Goal: Task Accomplishment & Management: Use online tool/utility

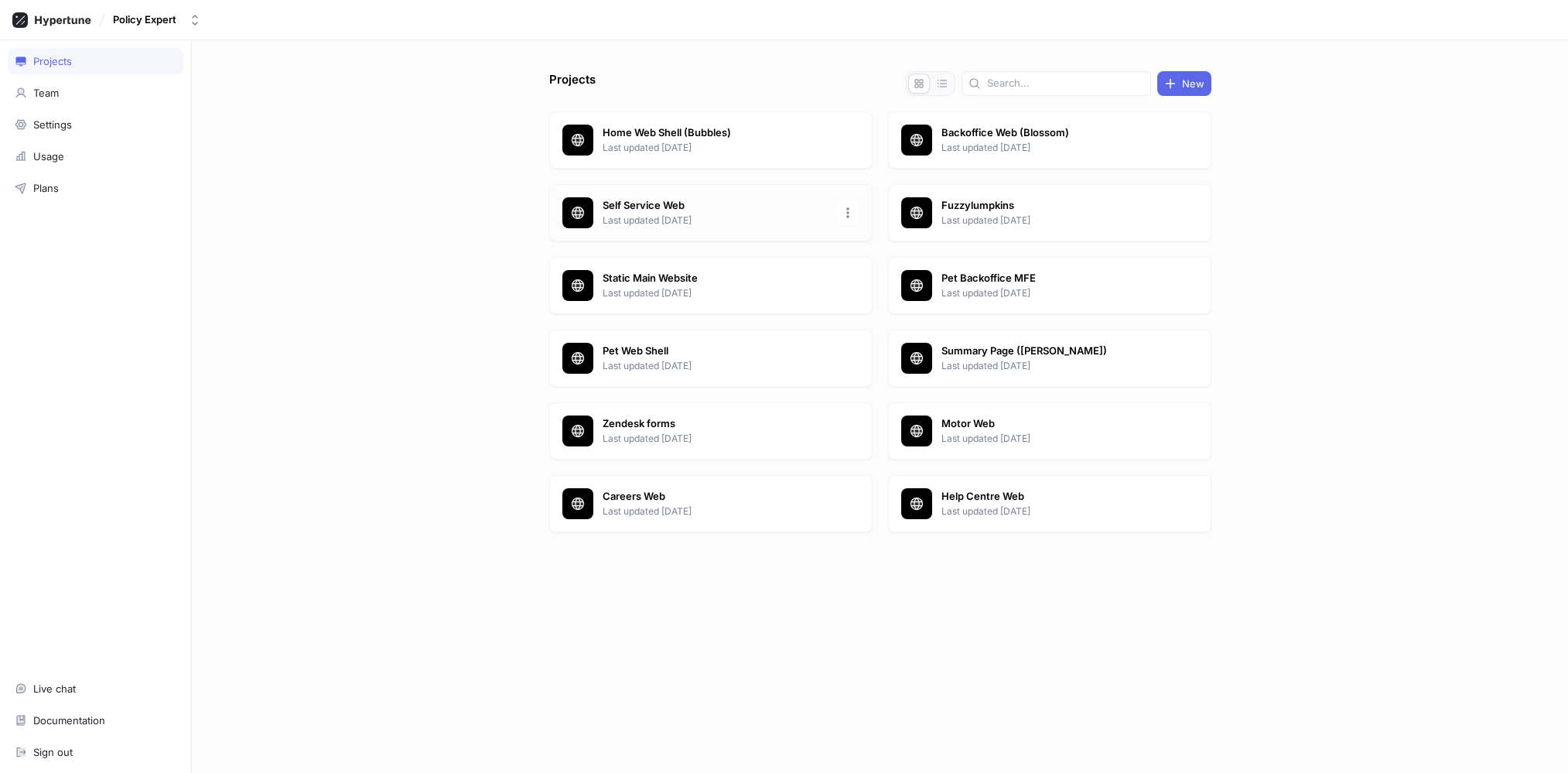
click at [654, 210] on p "Self Service Web" at bounding box center [715, 206] width 224 height 16
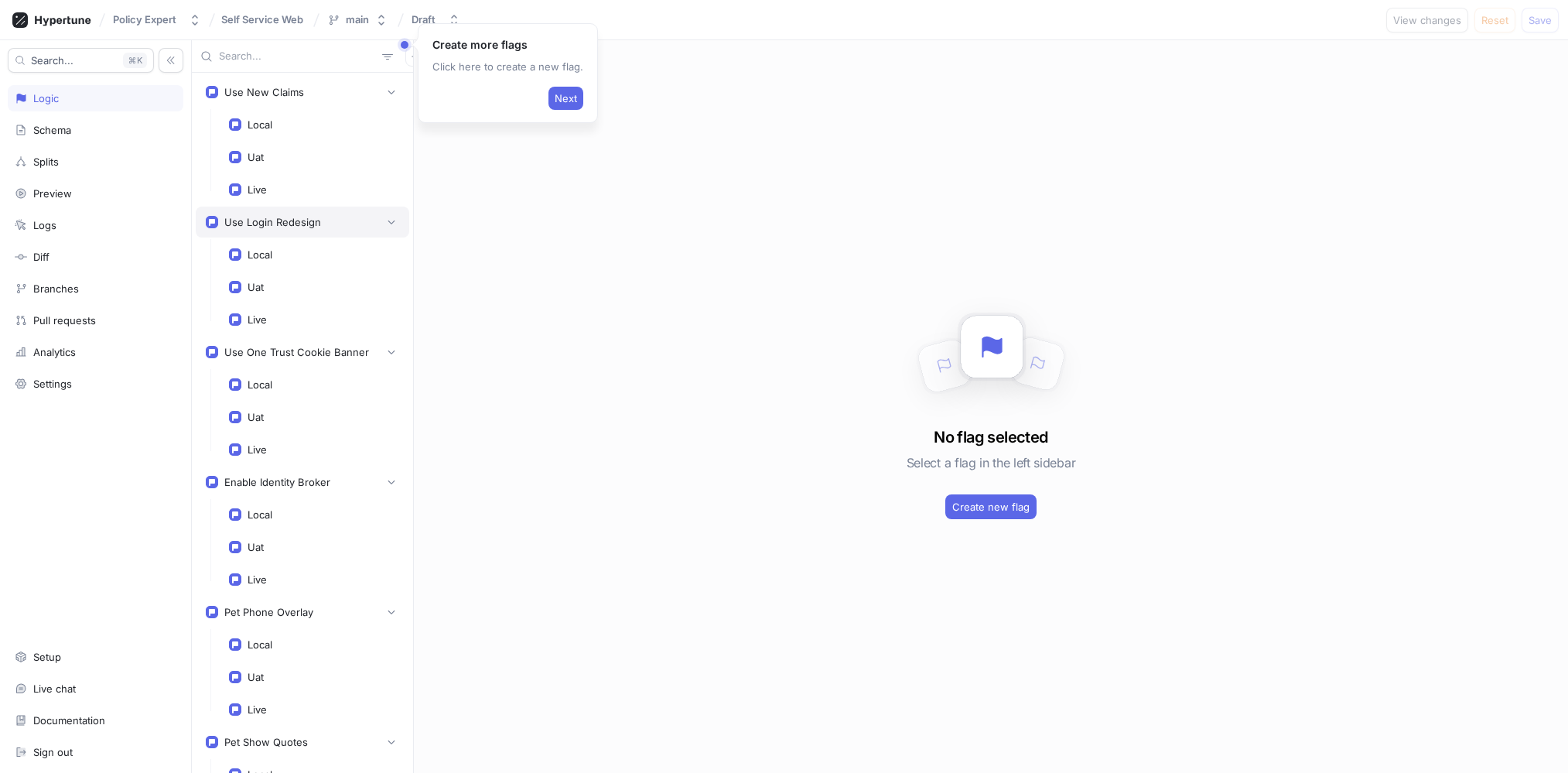
click at [356, 220] on div "Use Login Redesign" at bounding box center [302, 222] width 193 height 16
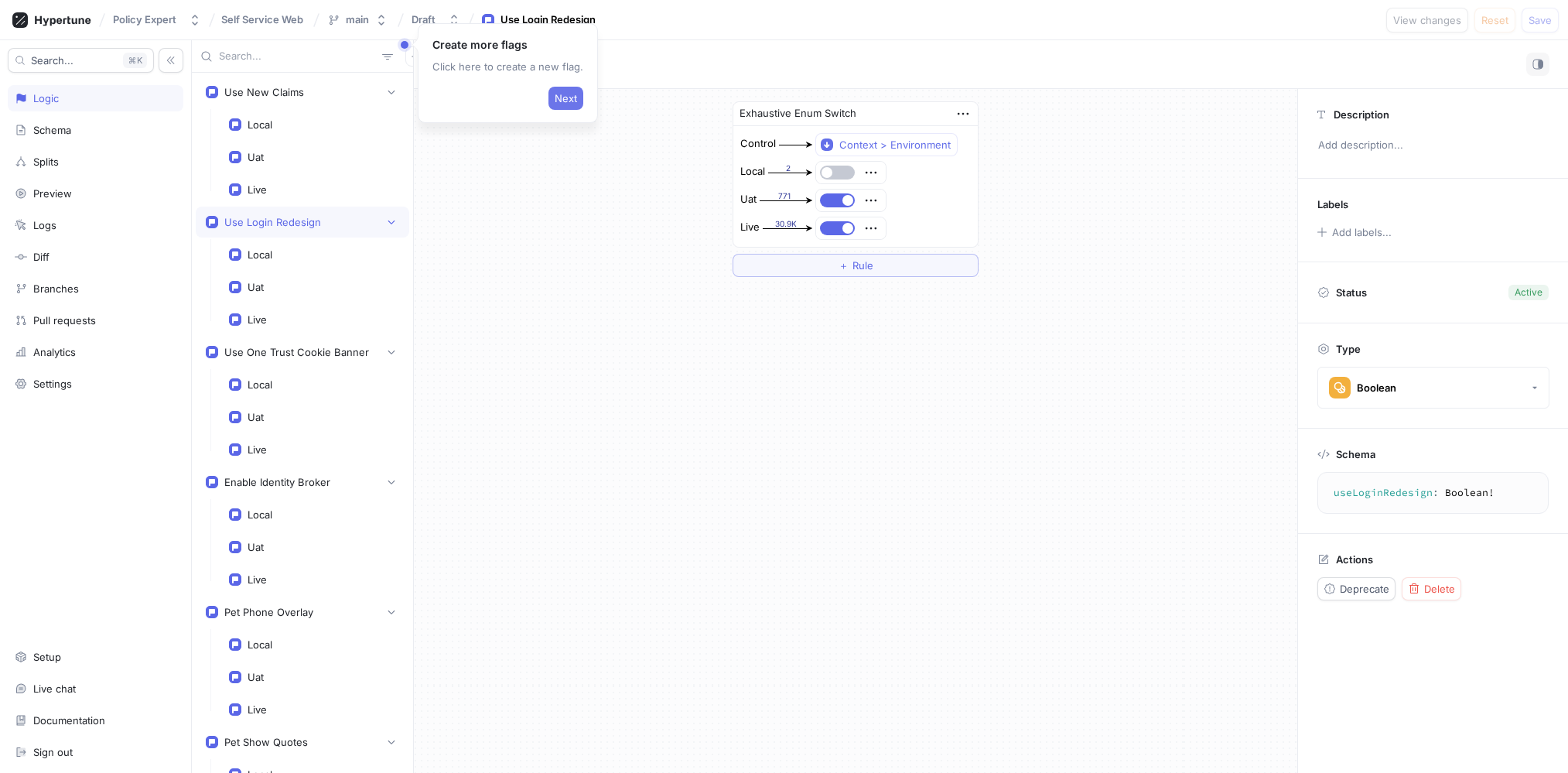
click at [574, 103] on button "Next" at bounding box center [565, 97] width 35 height 23
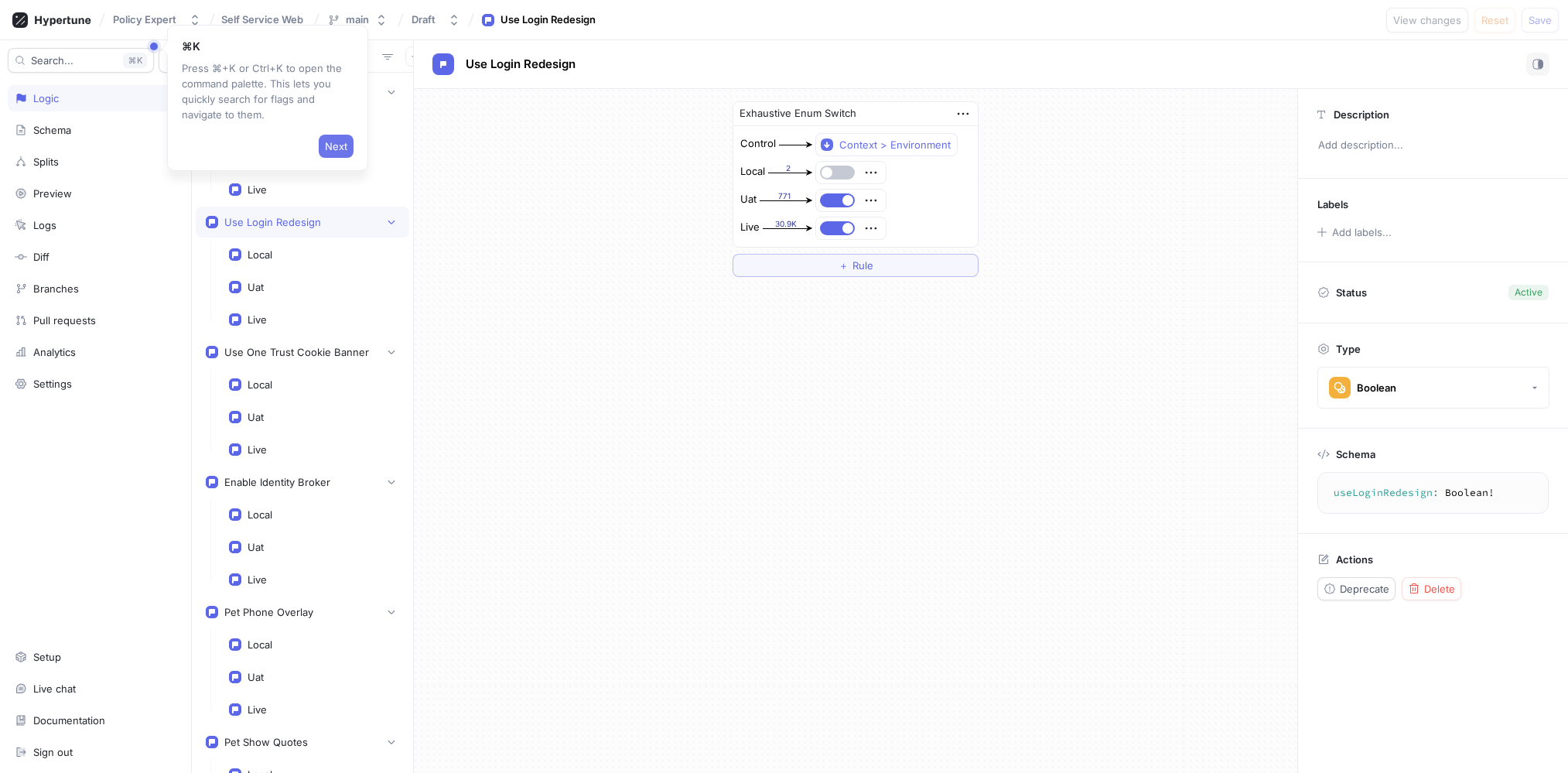
click at [343, 148] on span "Next" at bounding box center [336, 146] width 23 height 9
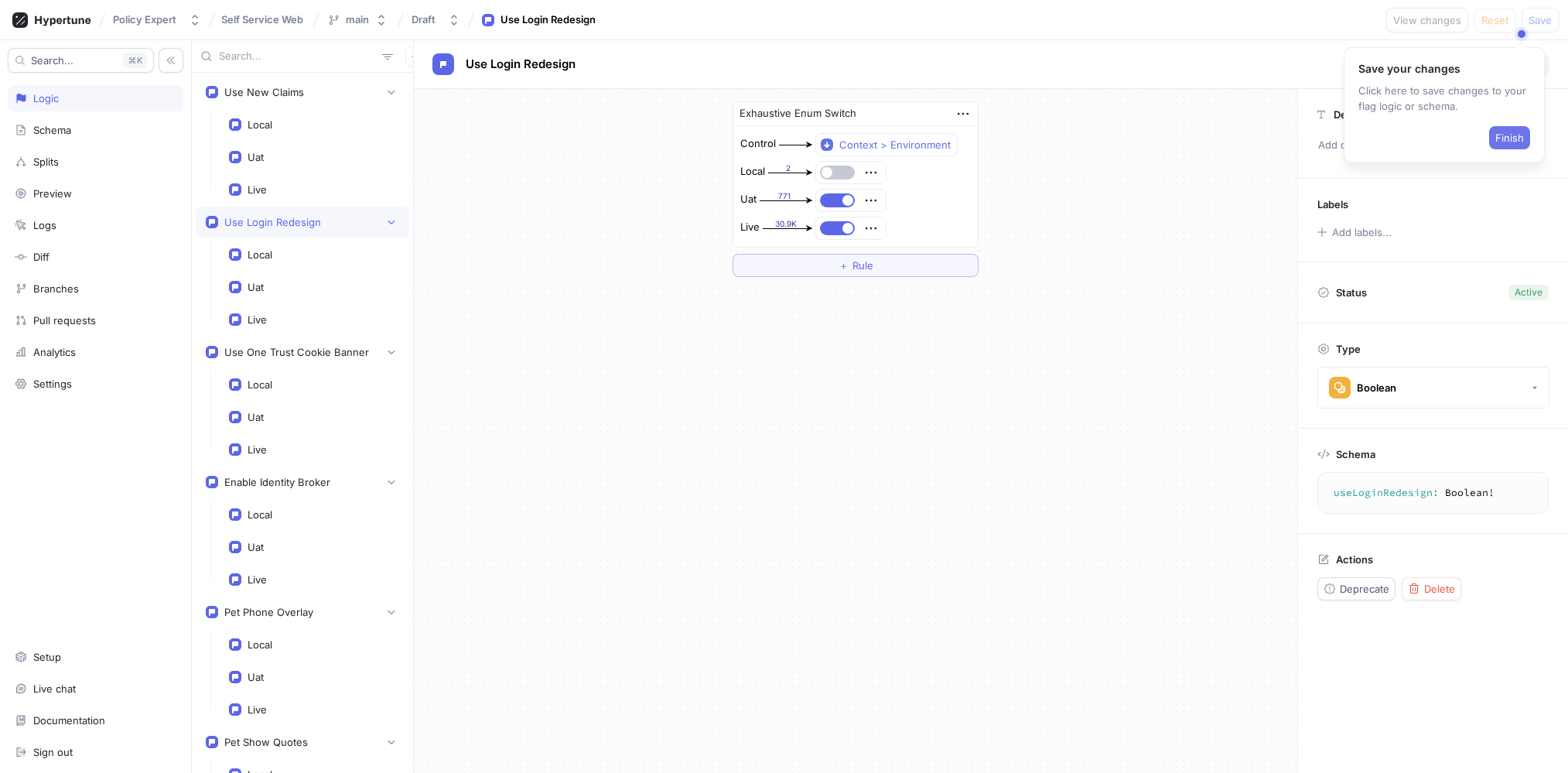
click at [1513, 137] on span "Finish" at bounding box center [1509, 137] width 29 height 9
click at [1081, 203] on div "Exhaustive Enum Switch Control Context > Environment Local 2 Uat 771 Live 30.9K…" at bounding box center [855, 190] width 884 height 200
click at [1094, 421] on div "Exhaustive Enum Switch Control Context > Environment Local 2 Uat 771 Live 30.9K…" at bounding box center [855, 431] width 884 height 684
drag, startPoint x: 1000, startPoint y: 400, endPoint x: 708, endPoint y: 152, distance: 383.1
click at [710, 155] on div "Exhaustive Enum Switch Control Context > Environment Local 2 Uat 771 Live 30.9K…" at bounding box center [855, 431] width 884 height 684
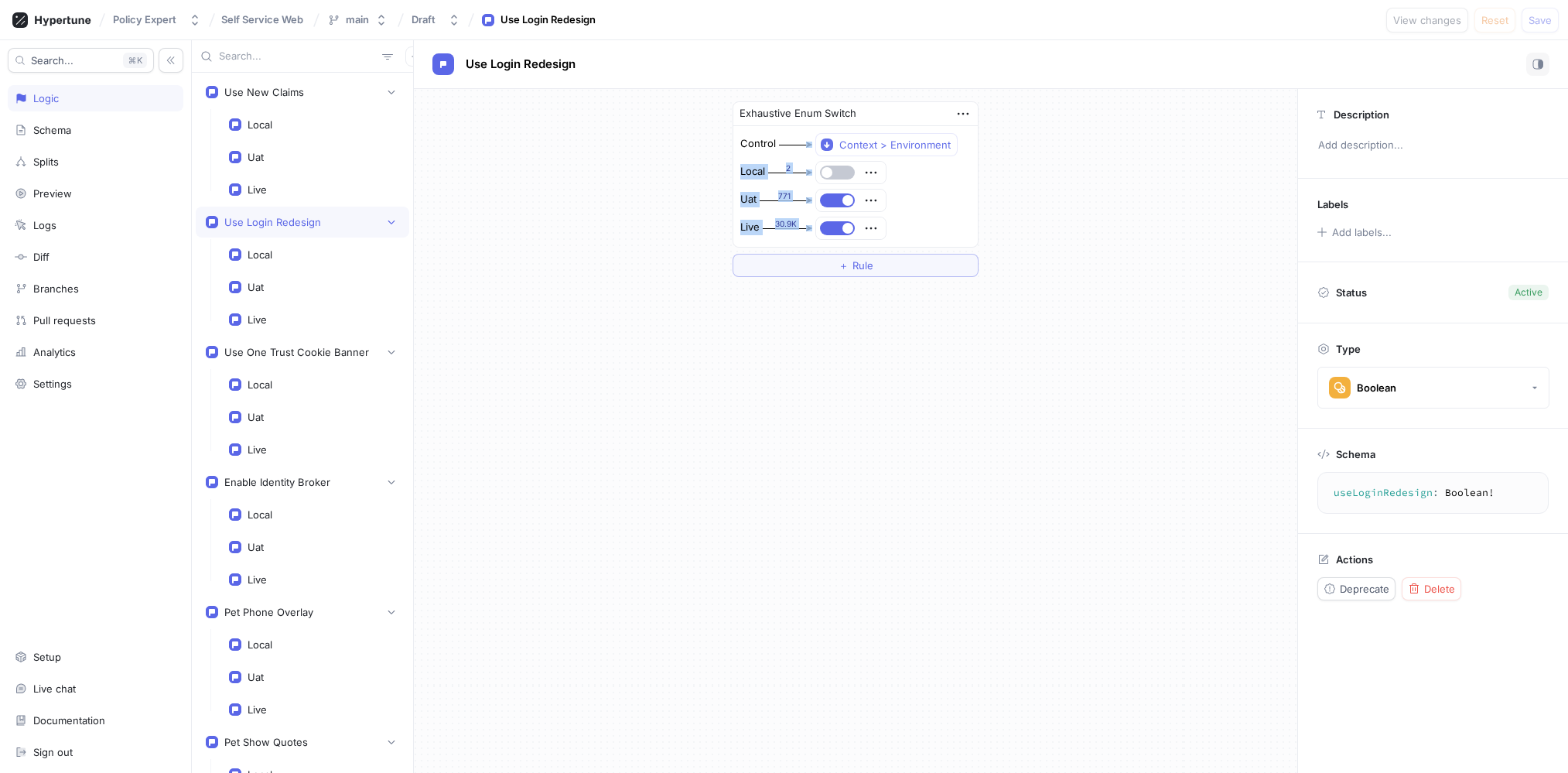
click at [671, 174] on div "Exhaustive Enum Switch Control Context > Environment Local 2 Uat 771 Live 30.9K…" at bounding box center [855, 190] width 884 height 200
click at [1438, 584] on span "Delete" at bounding box center [1439, 588] width 31 height 9
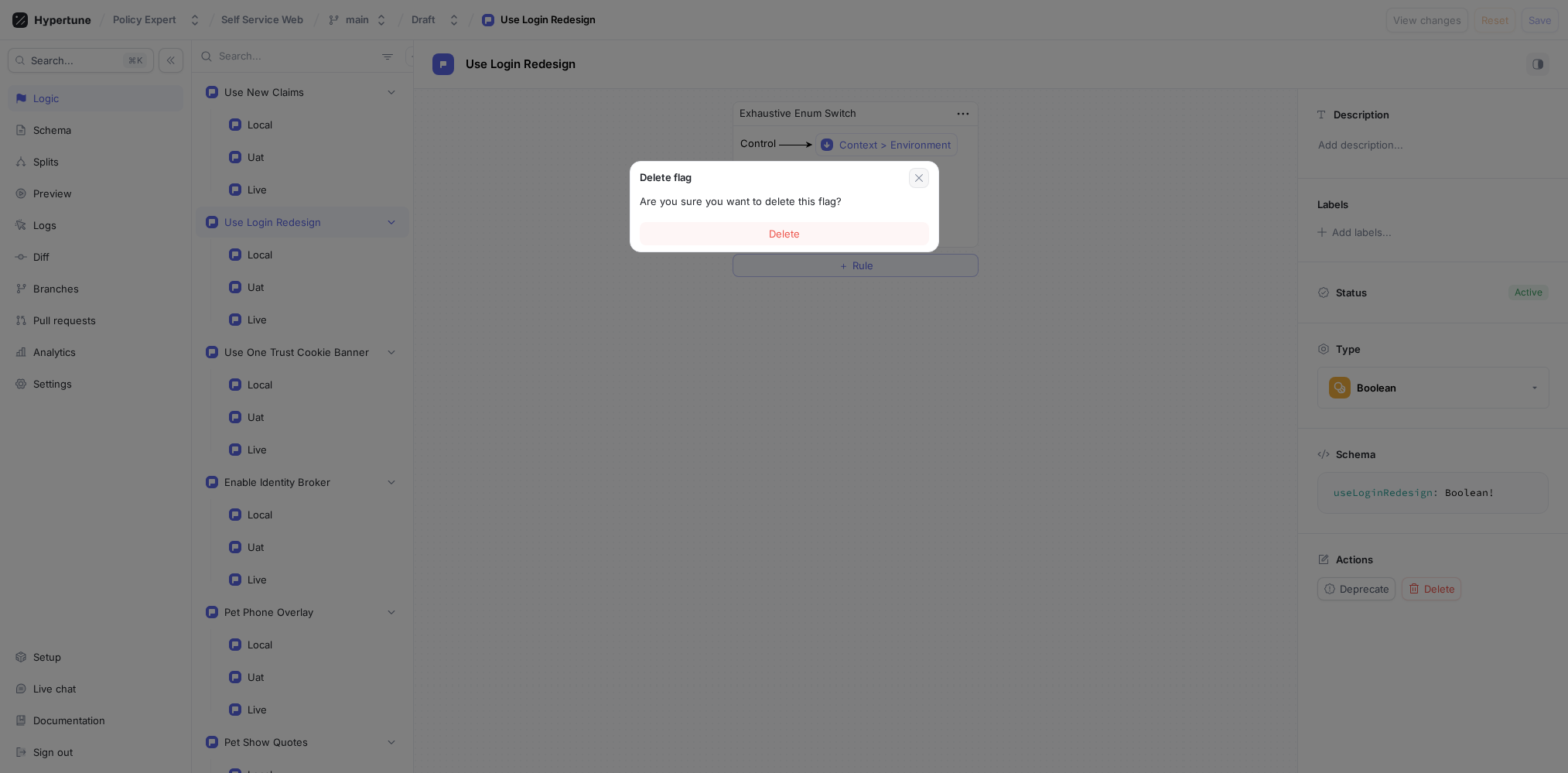
click at [915, 177] on icon "button" at bounding box center [918, 178] width 12 height 12
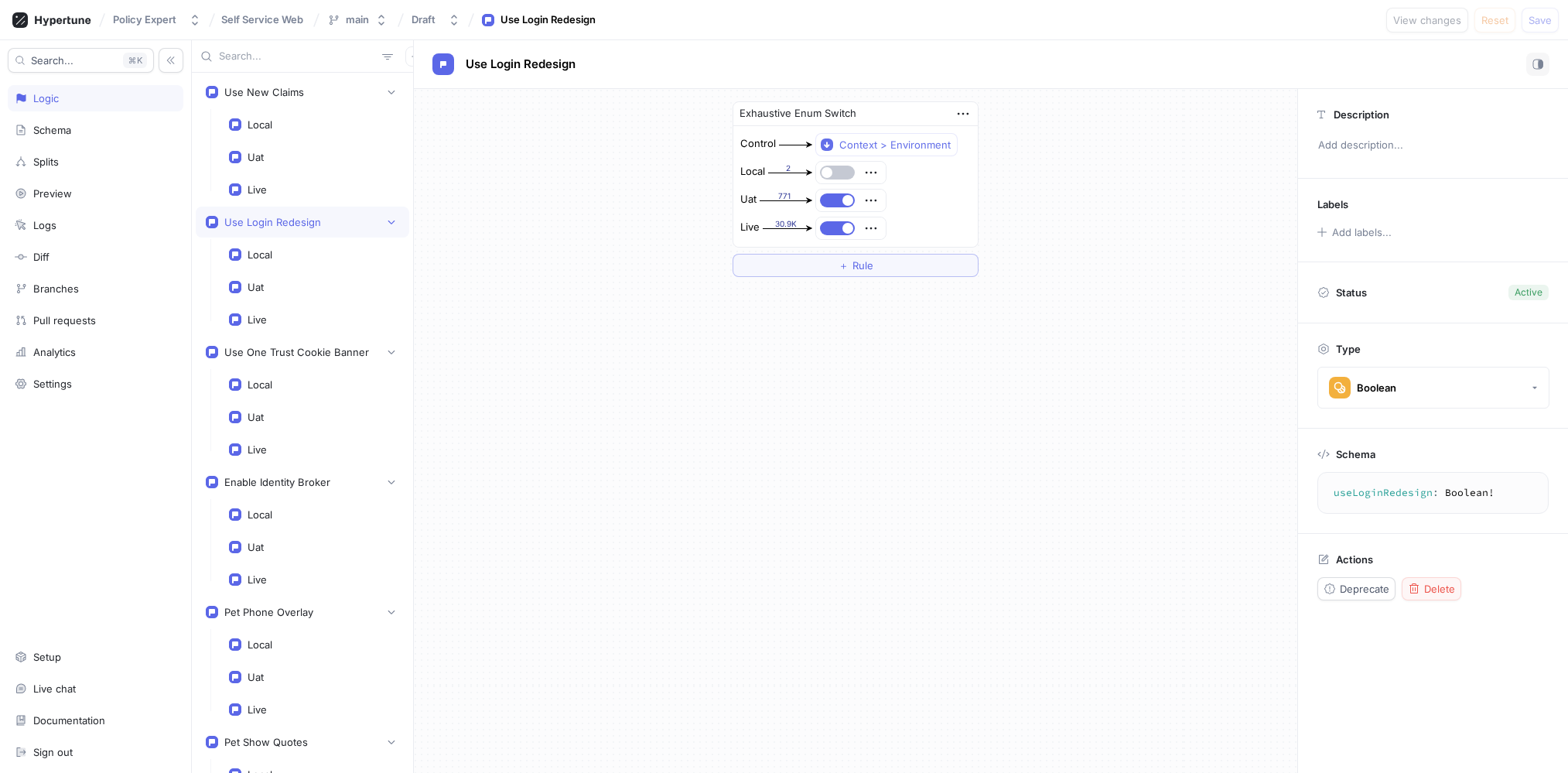
click at [1435, 584] on span "Delete" at bounding box center [1439, 588] width 31 height 9
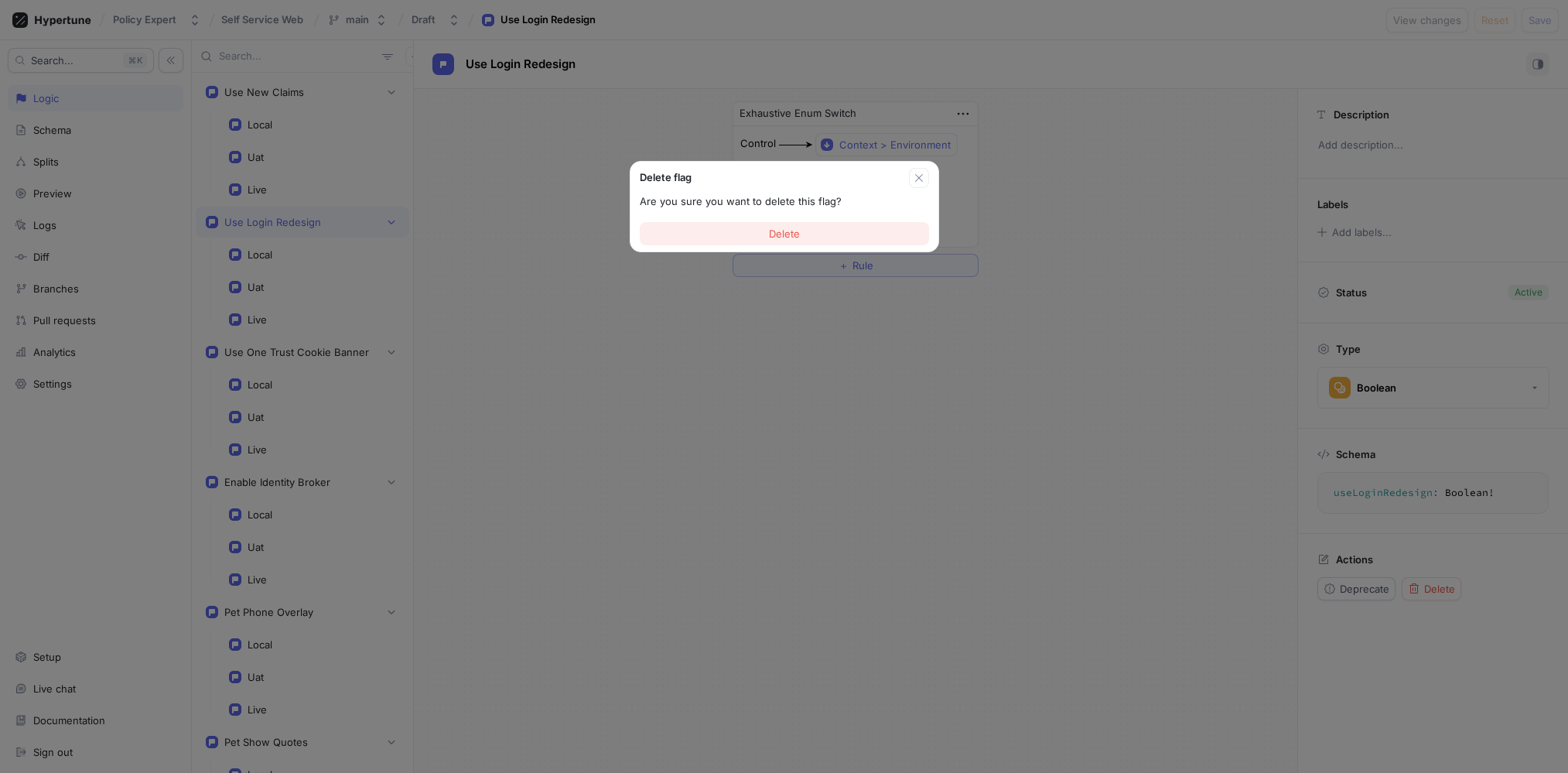
click at [772, 229] on span "Delete" at bounding box center [784, 233] width 31 height 9
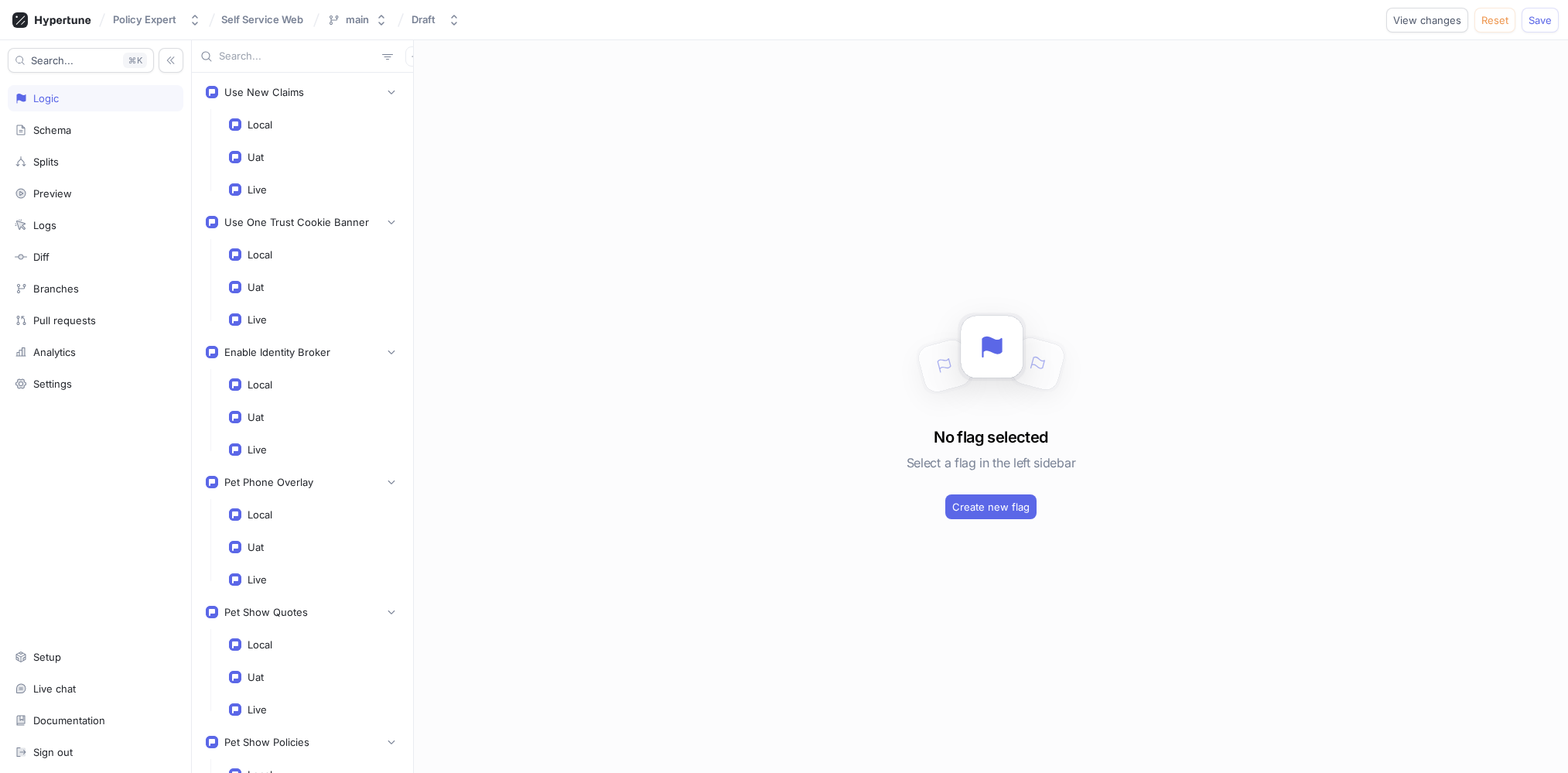
click at [1096, 215] on div "No flag selected Select a flag in the left sidebar Create new flag" at bounding box center [991, 407] width 1154 height 733
click at [387, 224] on icon "button" at bounding box center [391, 221] width 9 height 9
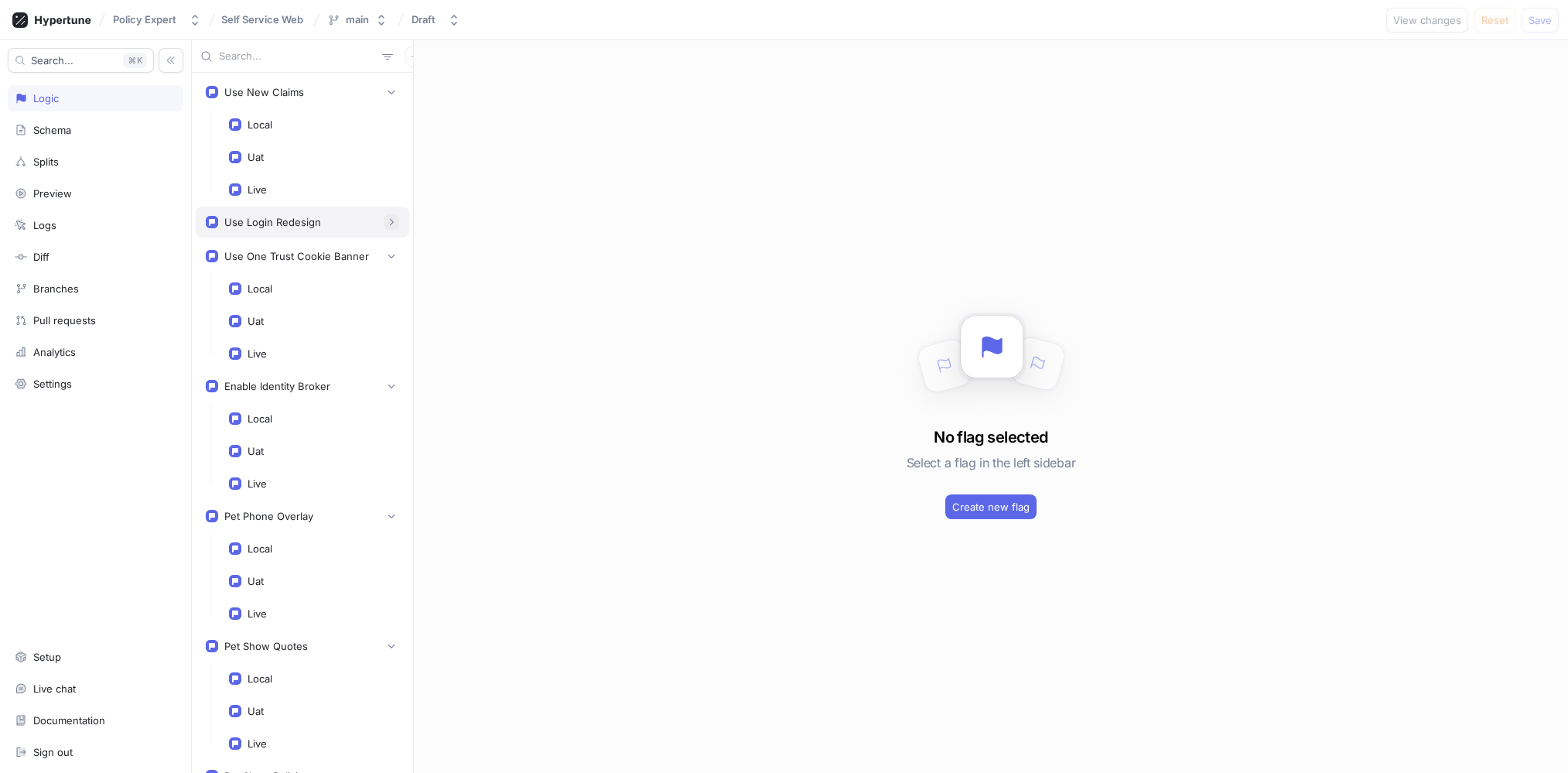
click at [387, 224] on icon "button" at bounding box center [391, 221] width 9 height 9
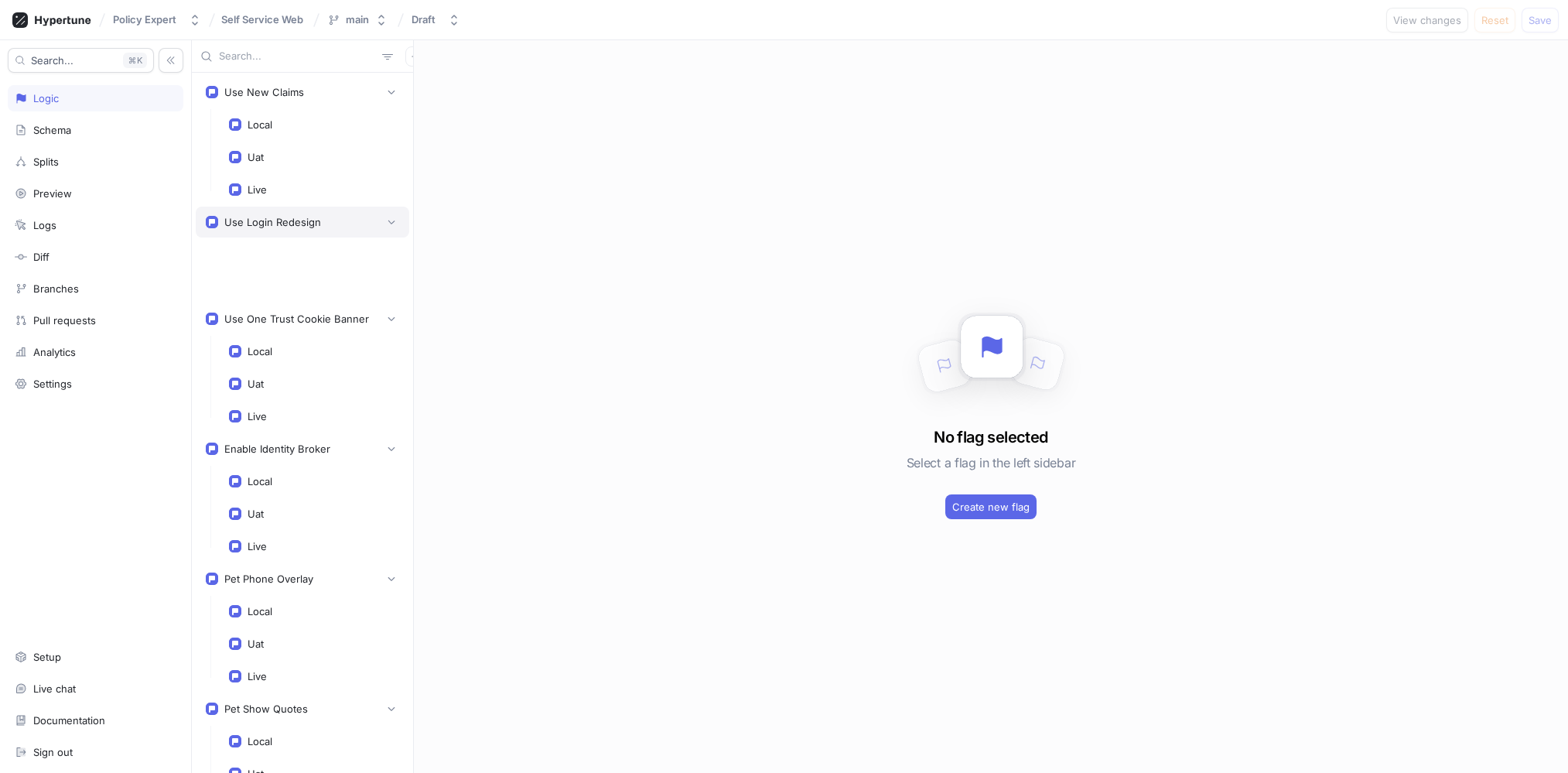
click at [332, 227] on div "Use Login Redesign" at bounding box center [302, 222] width 193 height 16
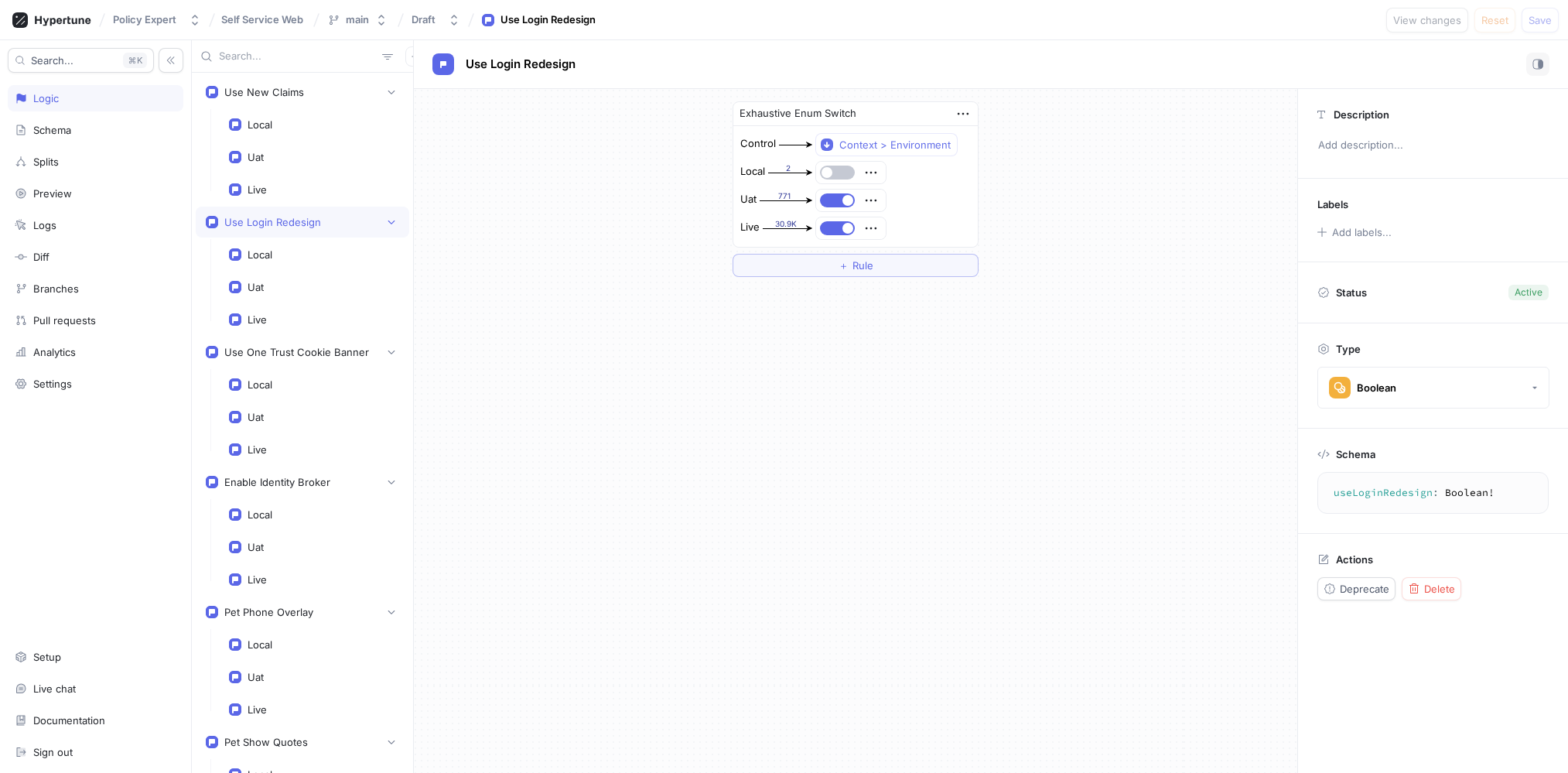
click at [506, 113] on div "Exhaustive Enum Switch Control Context > Environment Local 2 Uat 771 Live 30.9K…" at bounding box center [855, 190] width 884 height 200
click at [457, 24] on icon "button" at bounding box center [454, 20] width 12 height 12
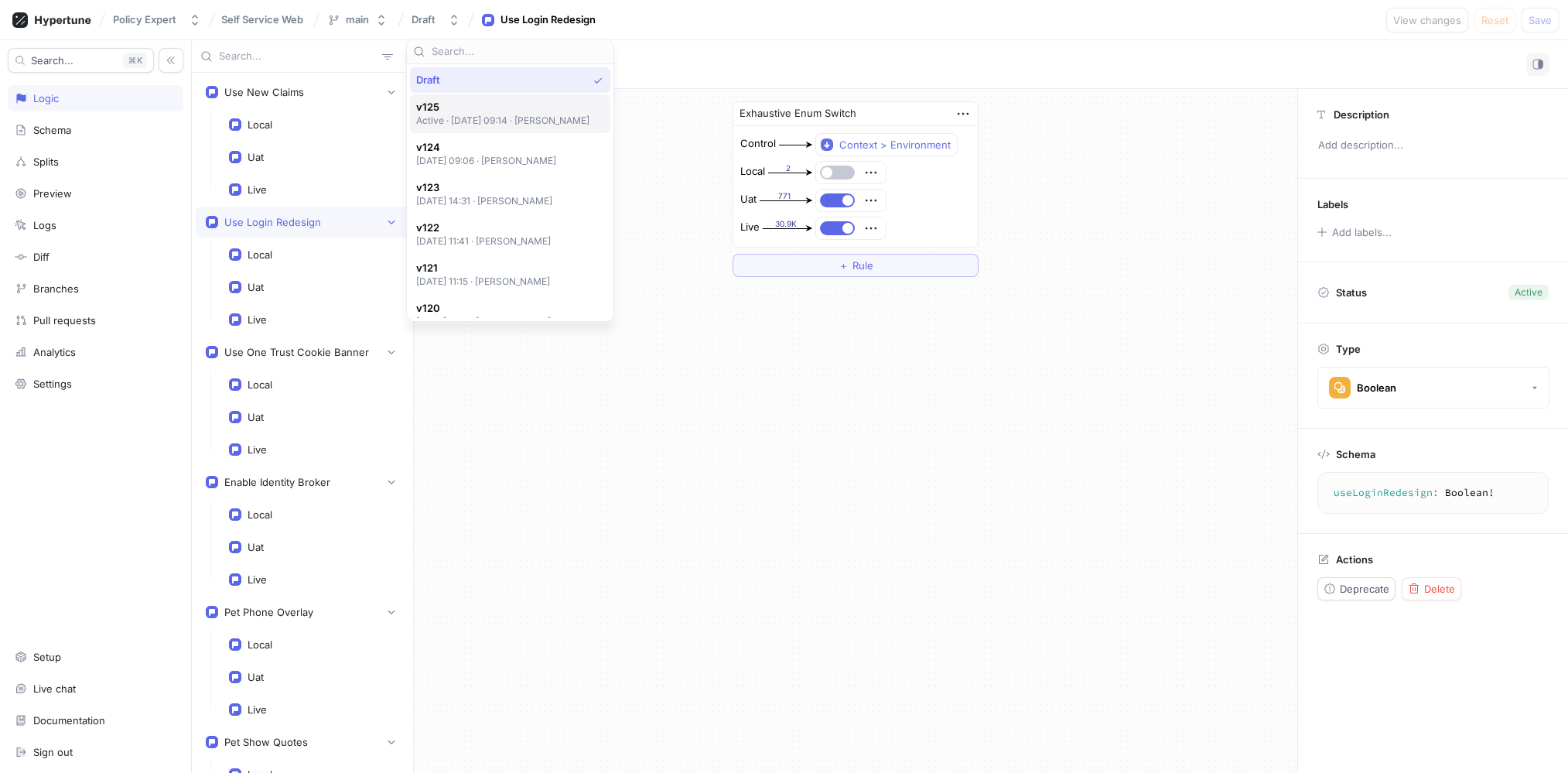
click at [498, 120] on p "Active ‧ 2025-09-03 at 09:14 ‧ Aman Rawal" at bounding box center [503, 120] width 174 height 13
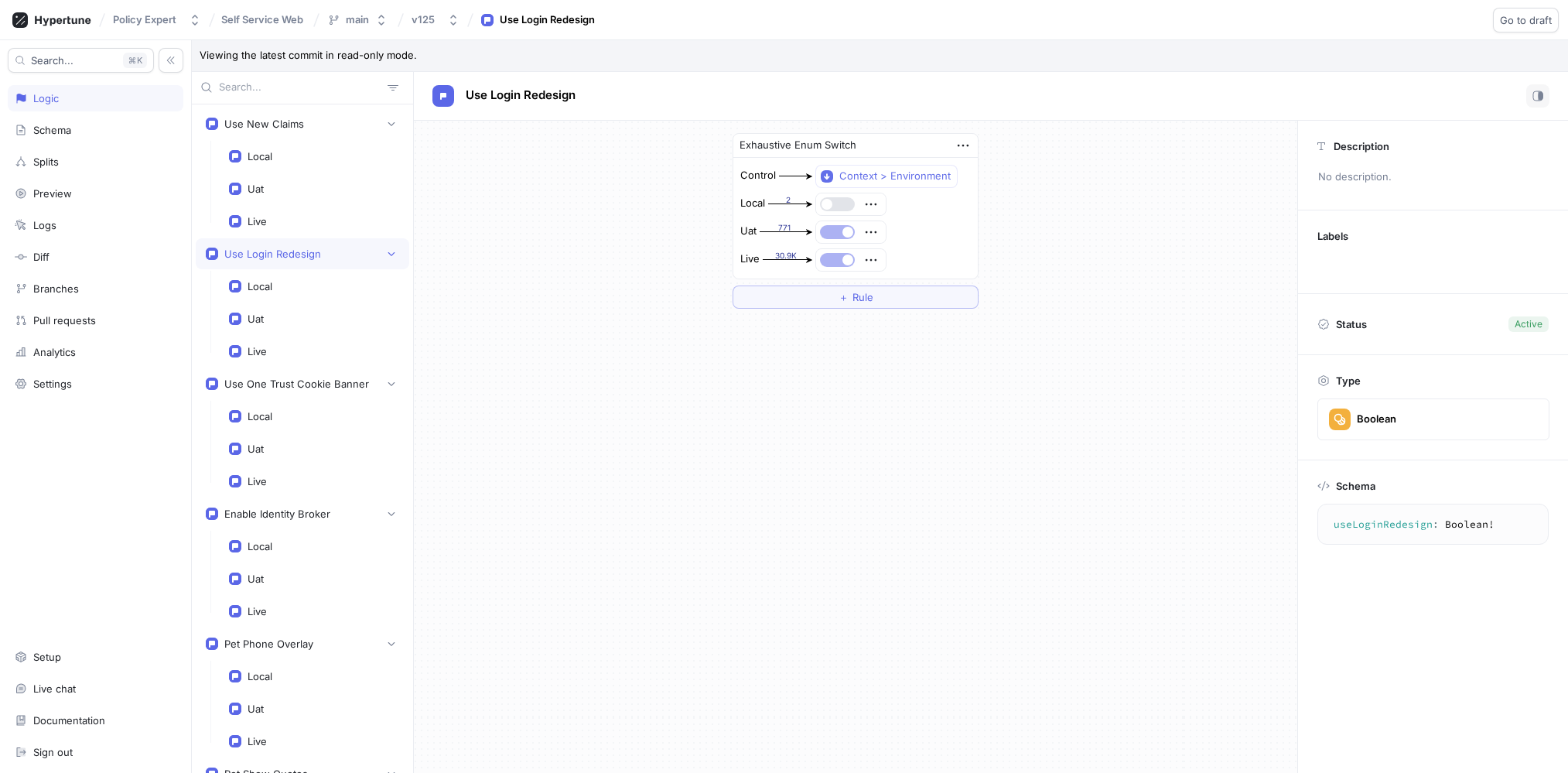
click at [297, 255] on div "Use Login Redesign" at bounding box center [272, 254] width 96 height 12
click at [302, 255] on div "Use Login Redesign" at bounding box center [272, 254] width 96 height 12
click at [85, 107] on div "Logic" at bounding box center [95, 98] width 176 height 27
click at [85, 98] on div "Logic" at bounding box center [95, 98] width 162 height 12
click at [375, 29] on button "main" at bounding box center [357, 20] width 72 height 26
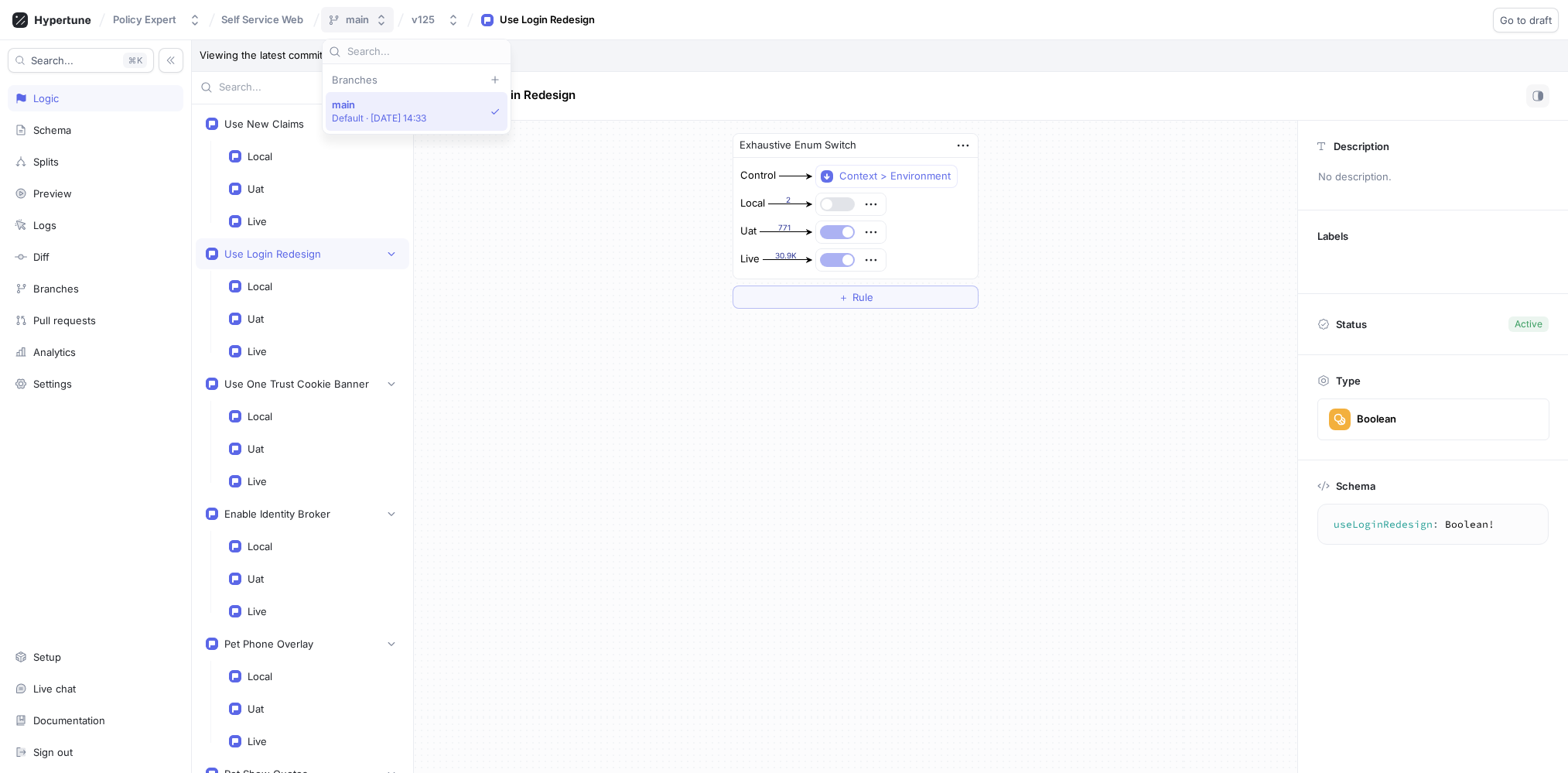
click at [380, 21] on icon "button" at bounding box center [381, 20] width 12 height 12
click at [1551, 27] on button "Go to draft" at bounding box center [1525, 20] width 65 height 25
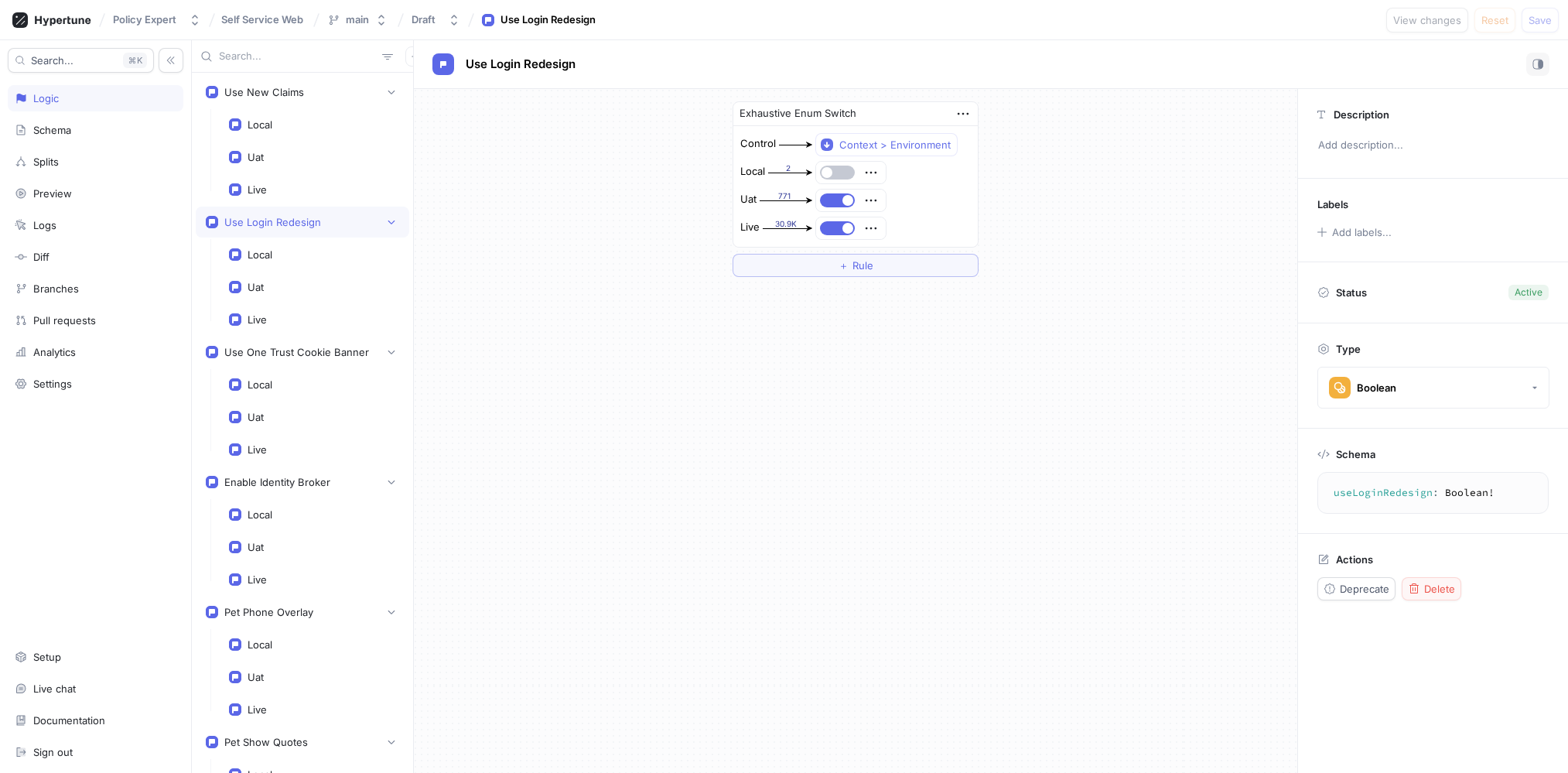
click at [1415, 578] on button "Delete" at bounding box center [1431, 588] width 60 height 23
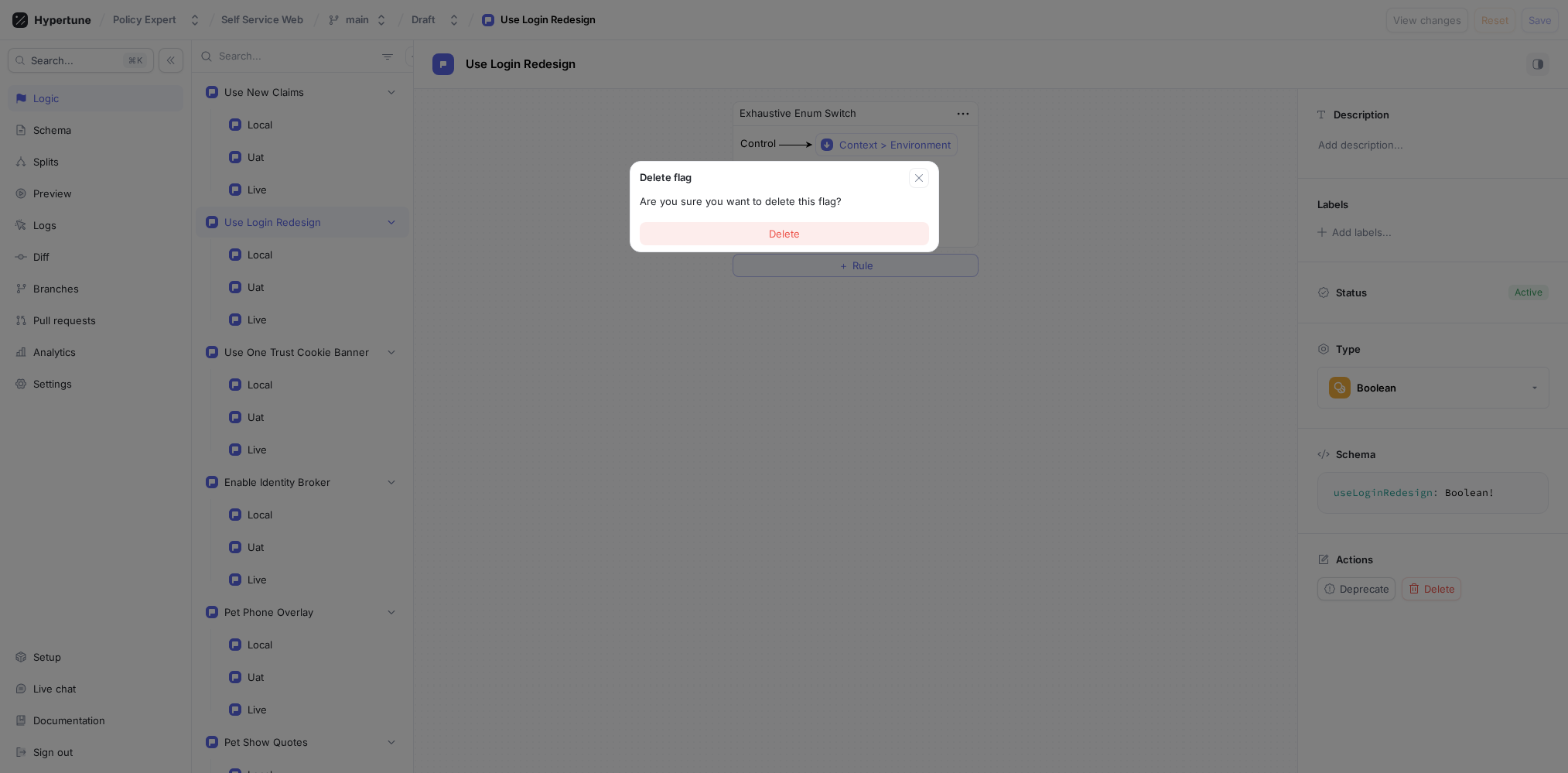
click at [860, 231] on button "Delete" at bounding box center [784, 233] width 290 height 23
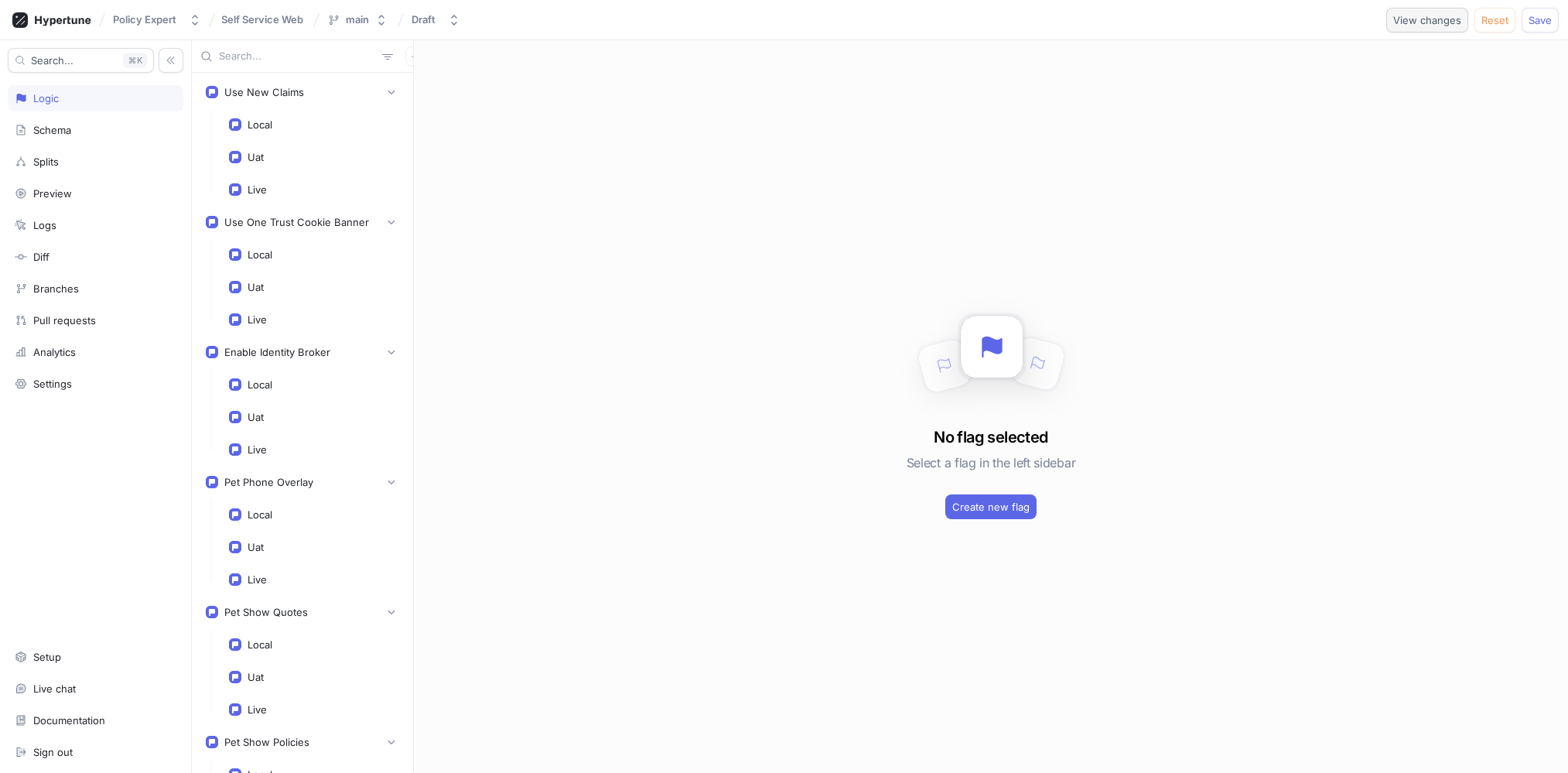
click at [1436, 19] on span "View changes" at bounding box center [1427, 20] width 68 height 9
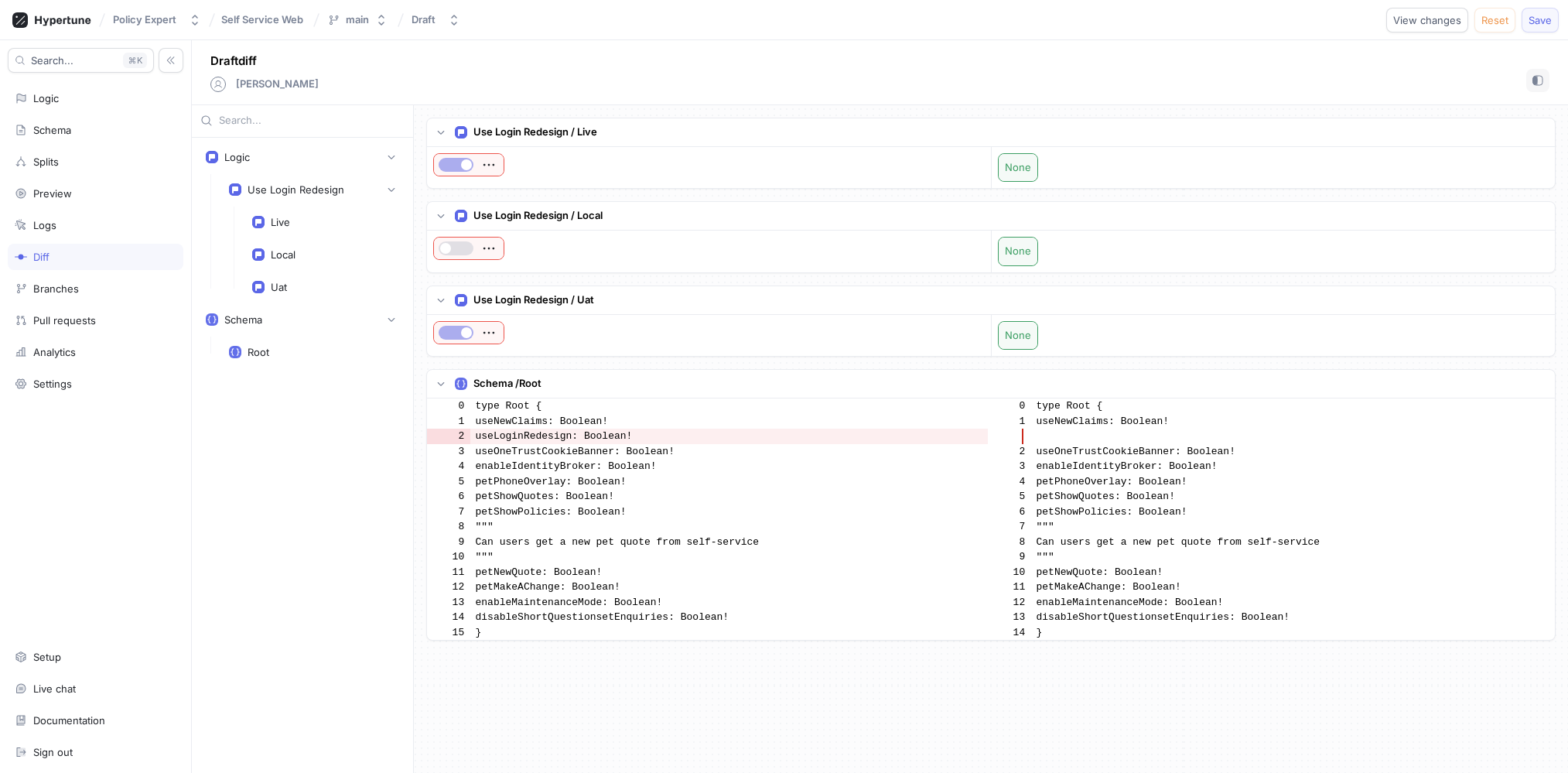
click at [1534, 16] on span "Save" at bounding box center [1539, 20] width 23 height 9
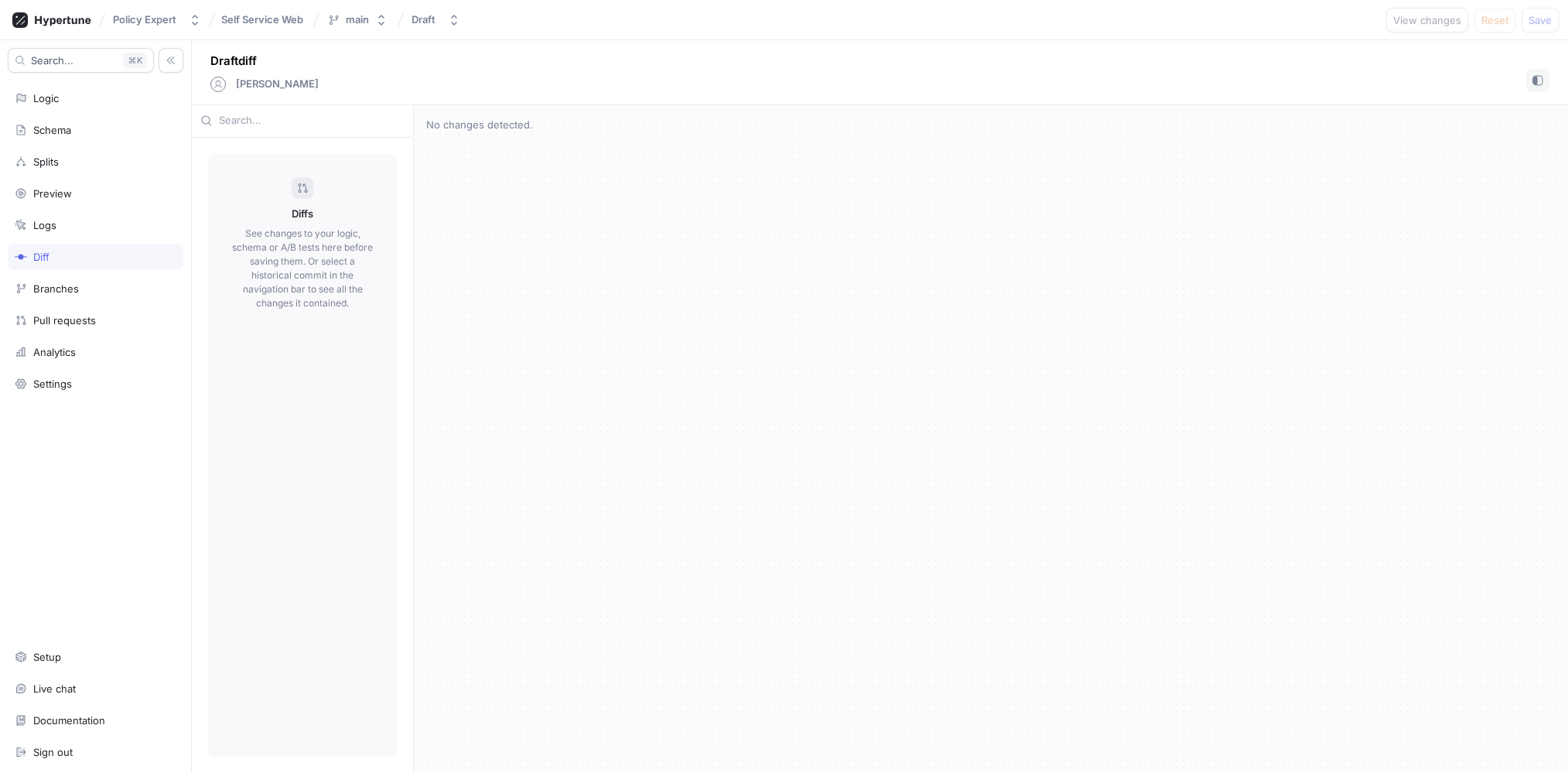
click at [1366, 72] on div "Draft diff [PERSON_NAME]" at bounding box center [880, 73] width 1377 height 65
